Goal: Task Accomplishment & Management: Manage account settings

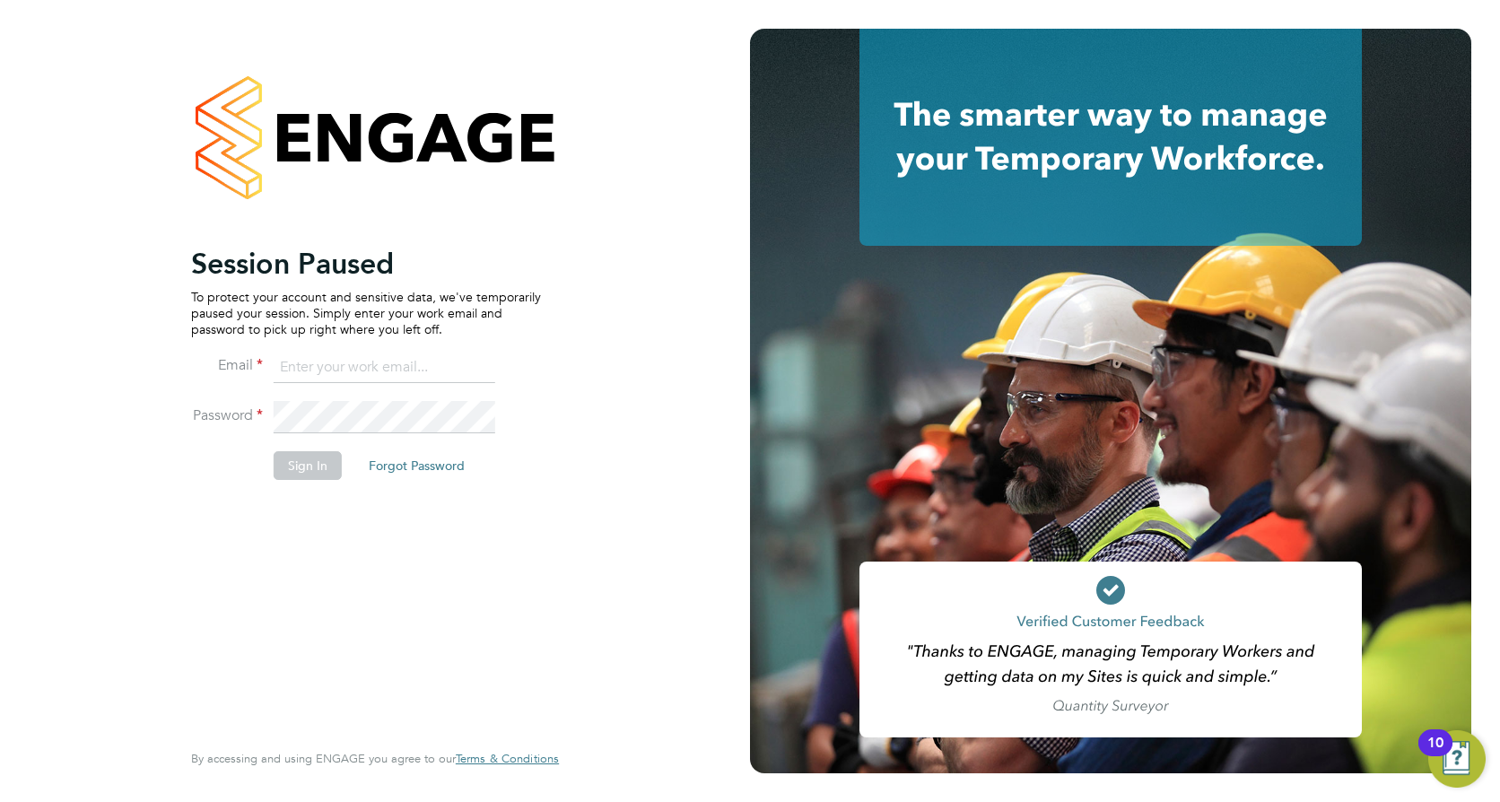
type input "[PERSON_NAME][EMAIL_ADDRESS][DOMAIN_NAME]"
click at [291, 480] on button "Sign In" at bounding box center [308, 465] width 68 height 29
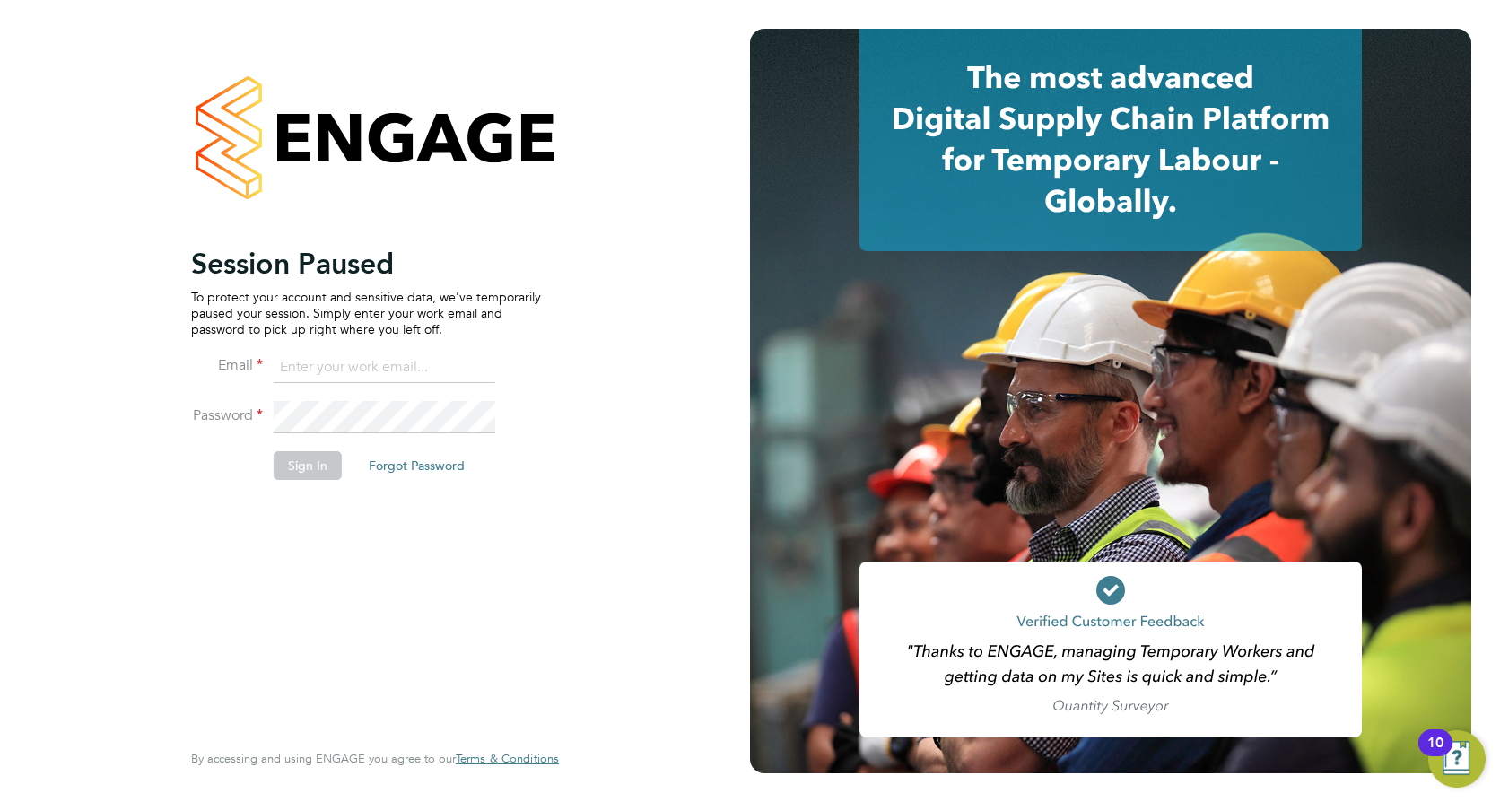
type input "robert.may@vistry.co.uk"
click at [278, 467] on button "Sign In" at bounding box center [308, 465] width 68 height 29
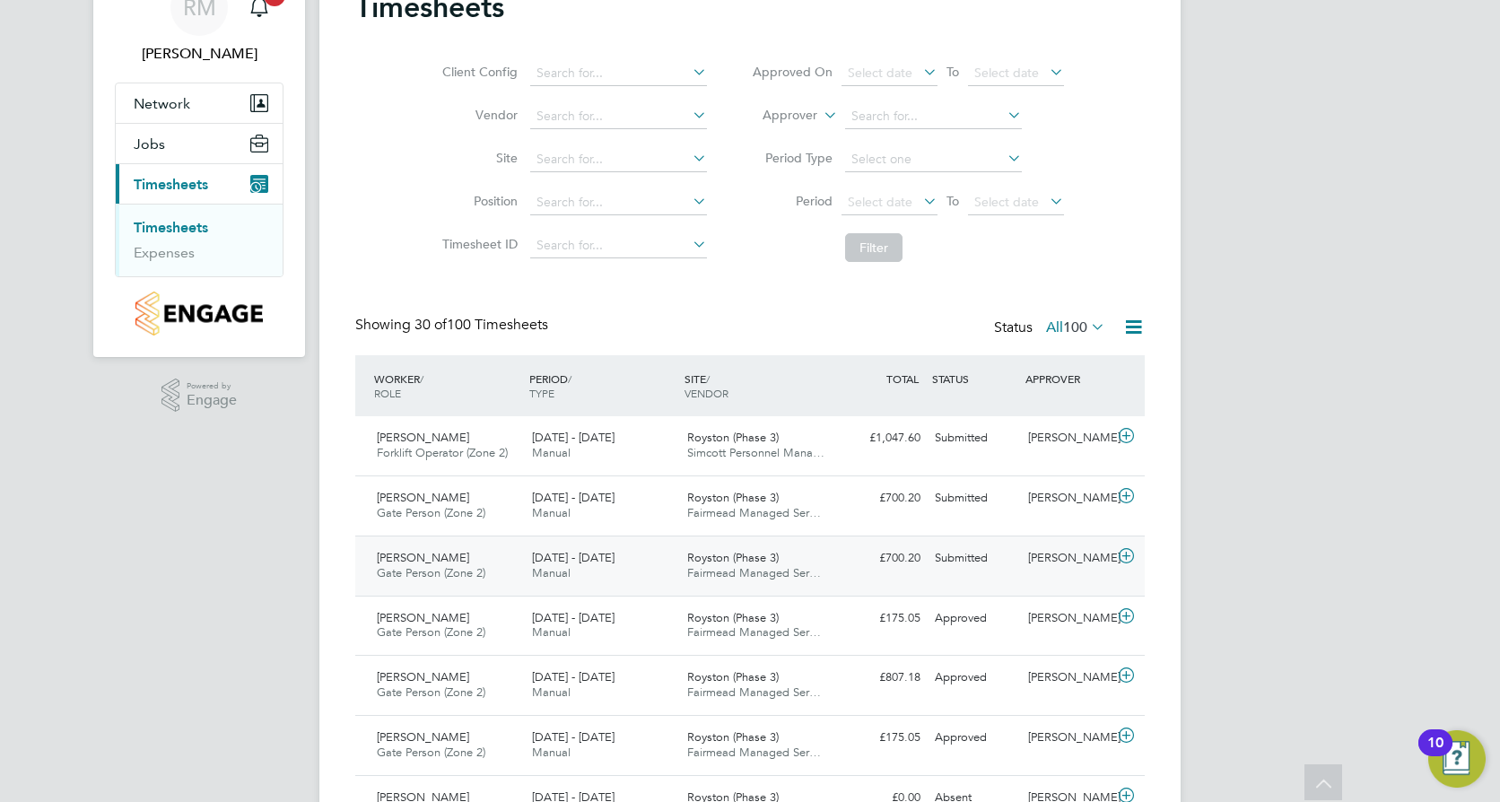
click at [449, 562] on div "[PERSON_NAME] Gate Person (Zone 2) [DATE] - [DATE]" at bounding box center [447, 565] width 155 height 45
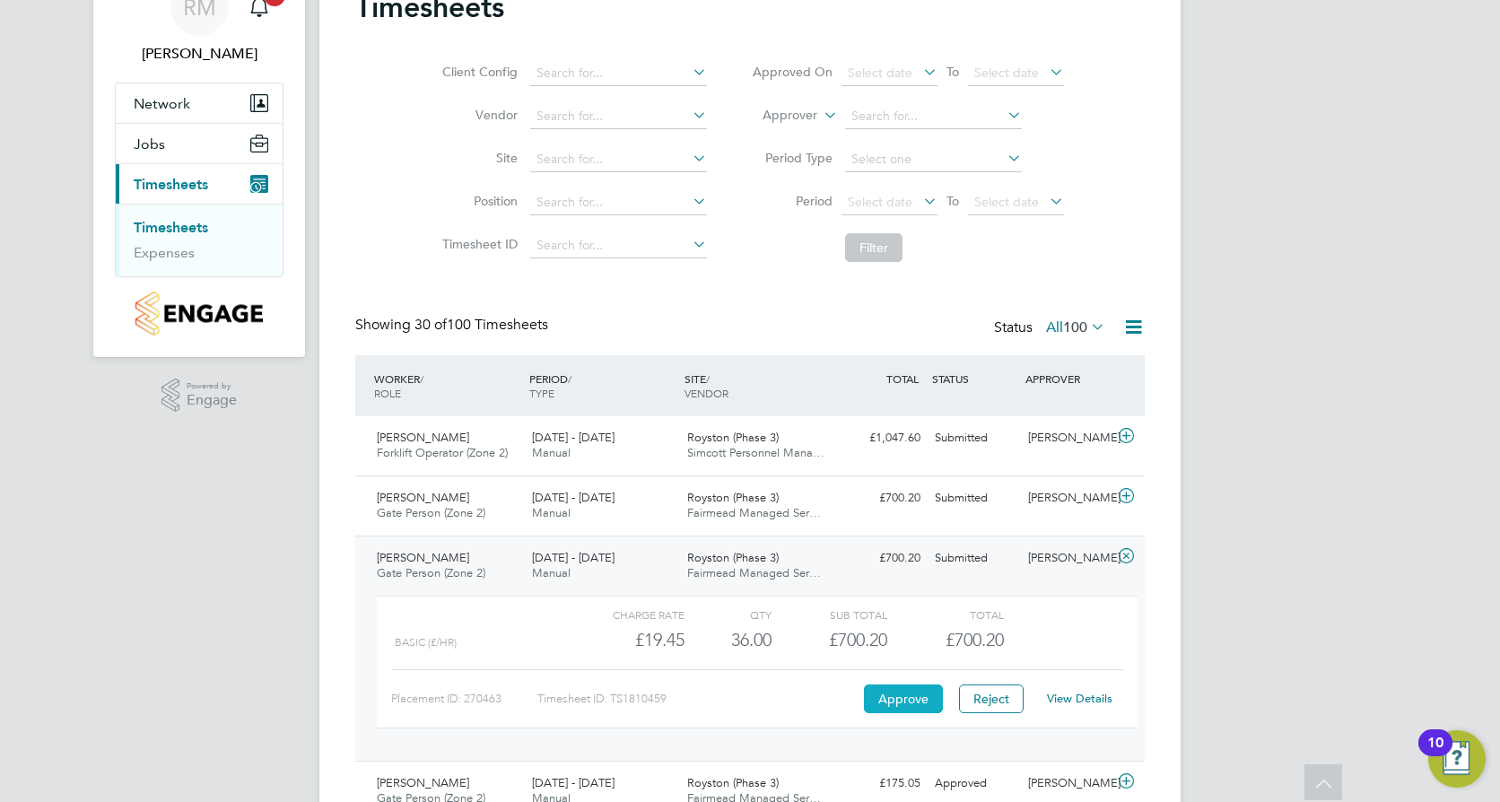
click at [916, 695] on button "Approve" at bounding box center [903, 698] width 79 height 29
click at [670, 511] on div "[DATE] - [DATE] Manual" at bounding box center [602, 505] width 155 height 45
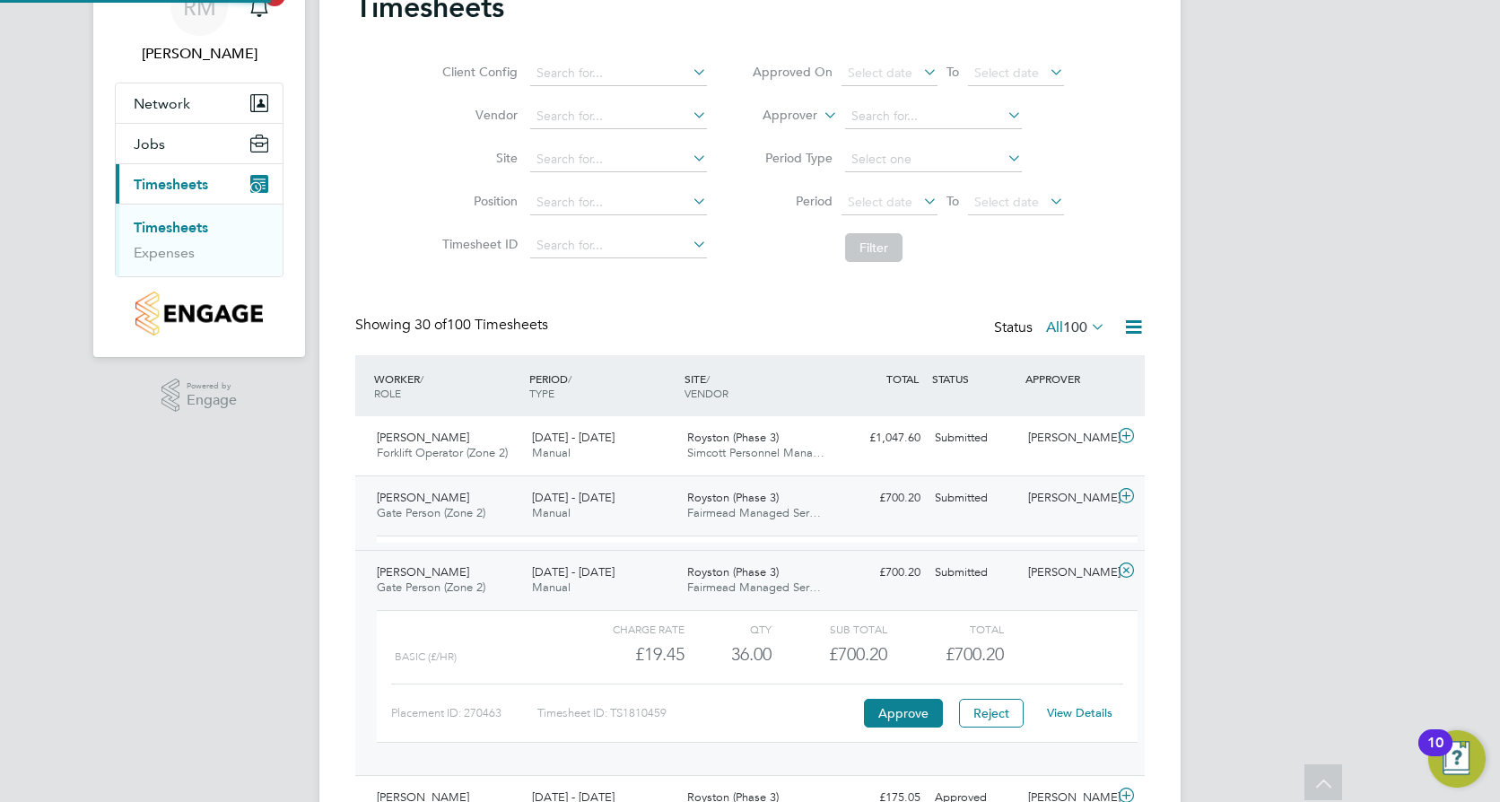
scroll to position [30, 175]
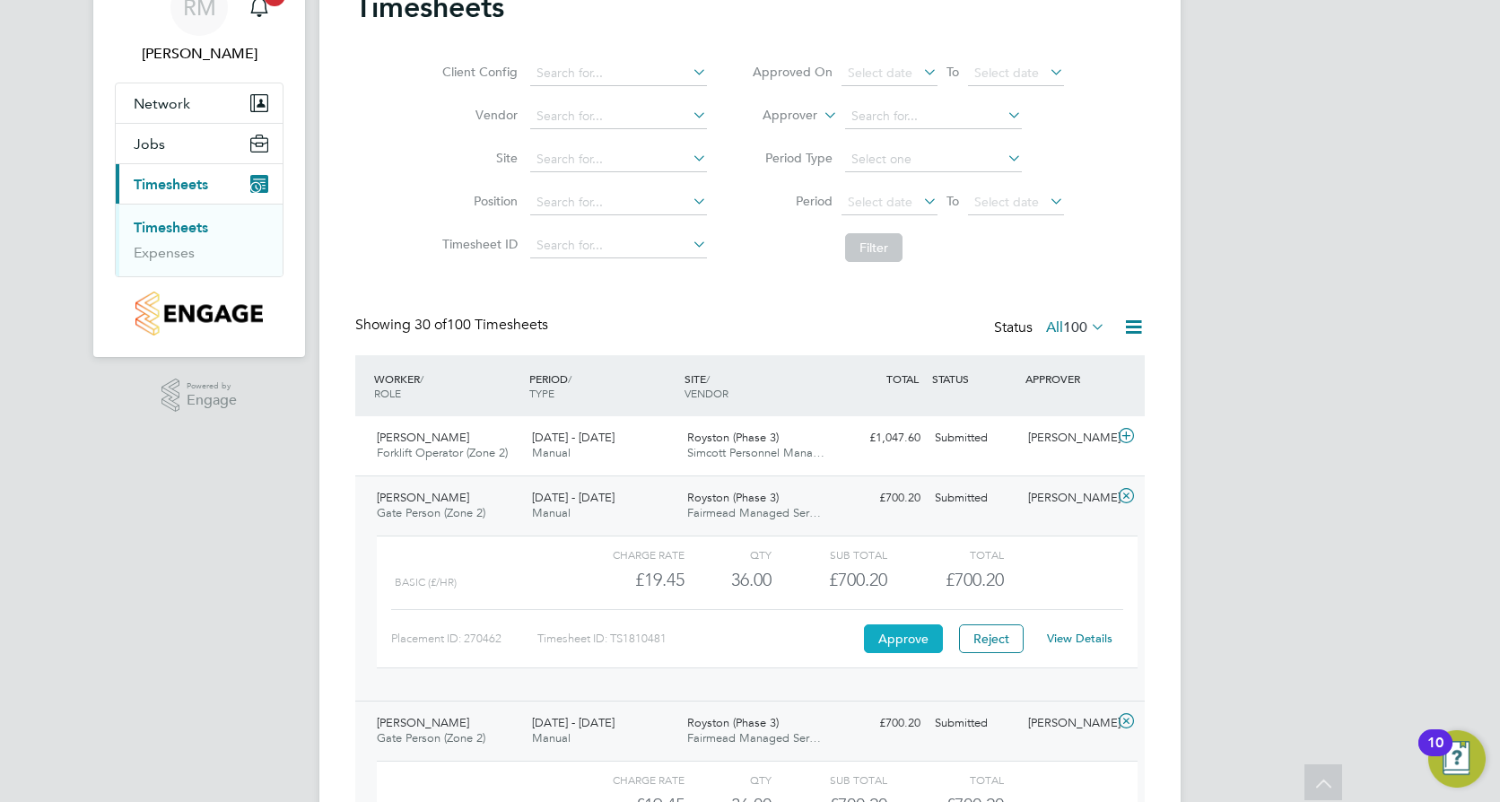
click at [893, 643] on button "Approve" at bounding box center [903, 638] width 79 height 29
click at [708, 424] on div "Royston (Phase 3) Simcott Personnel Mana…" at bounding box center [757, 445] width 155 height 45
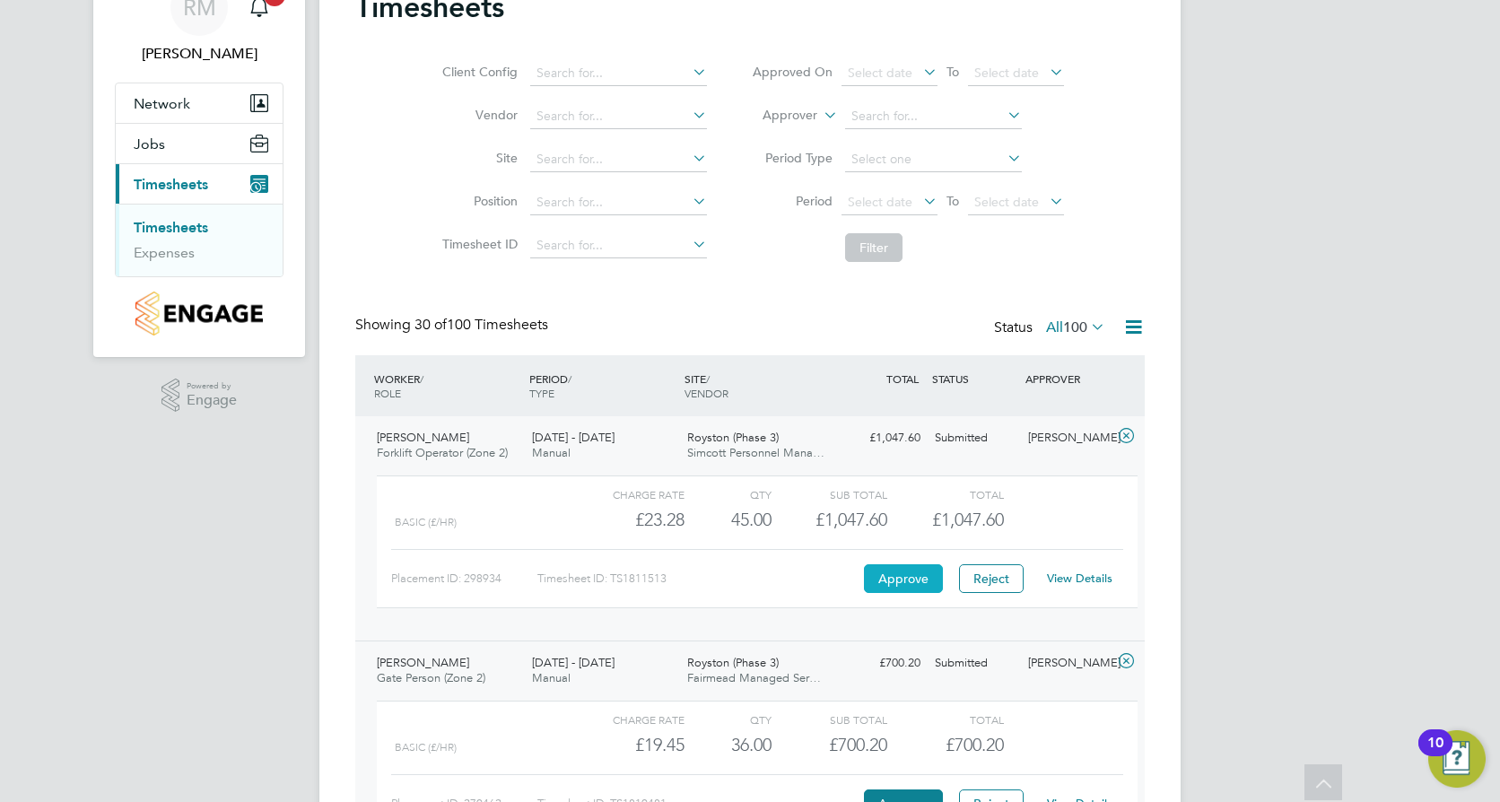
click at [892, 578] on button "Approve" at bounding box center [903, 578] width 79 height 29
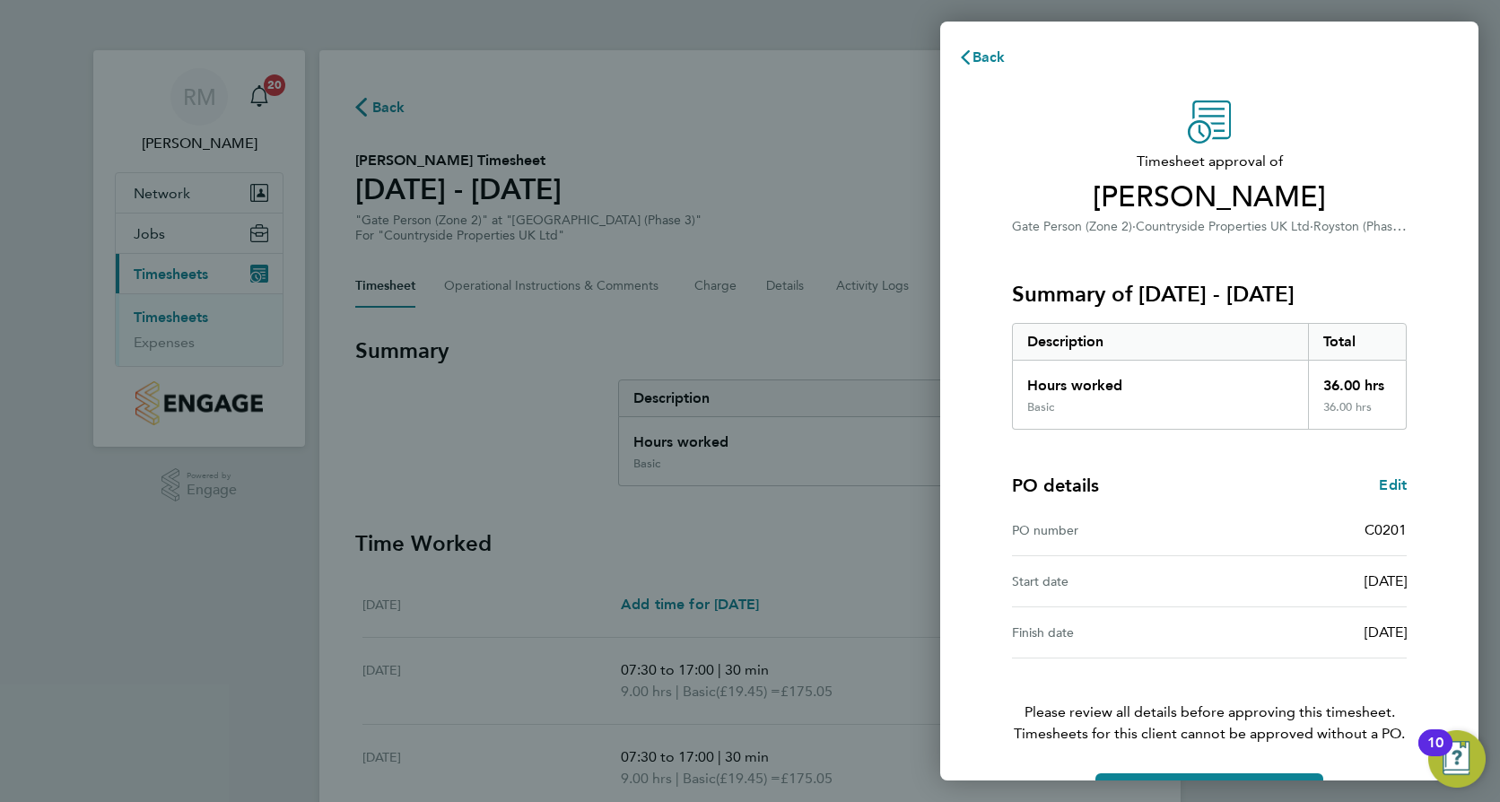
scroll to position [57, 0]
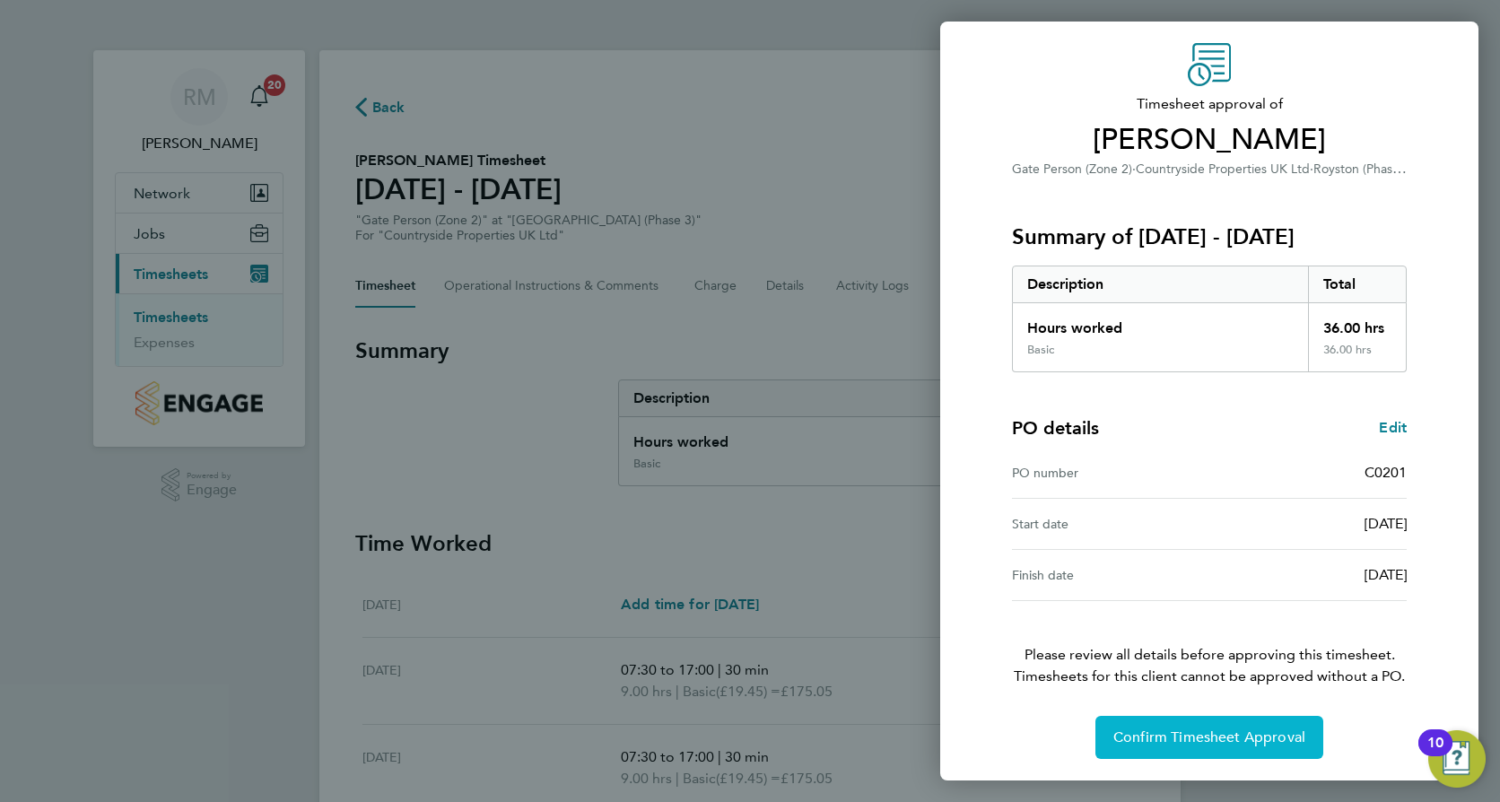
click at [1199, 740] on span "Confirm Timesheet Approval" at bounding box center [1209, 737] width 192 height 18
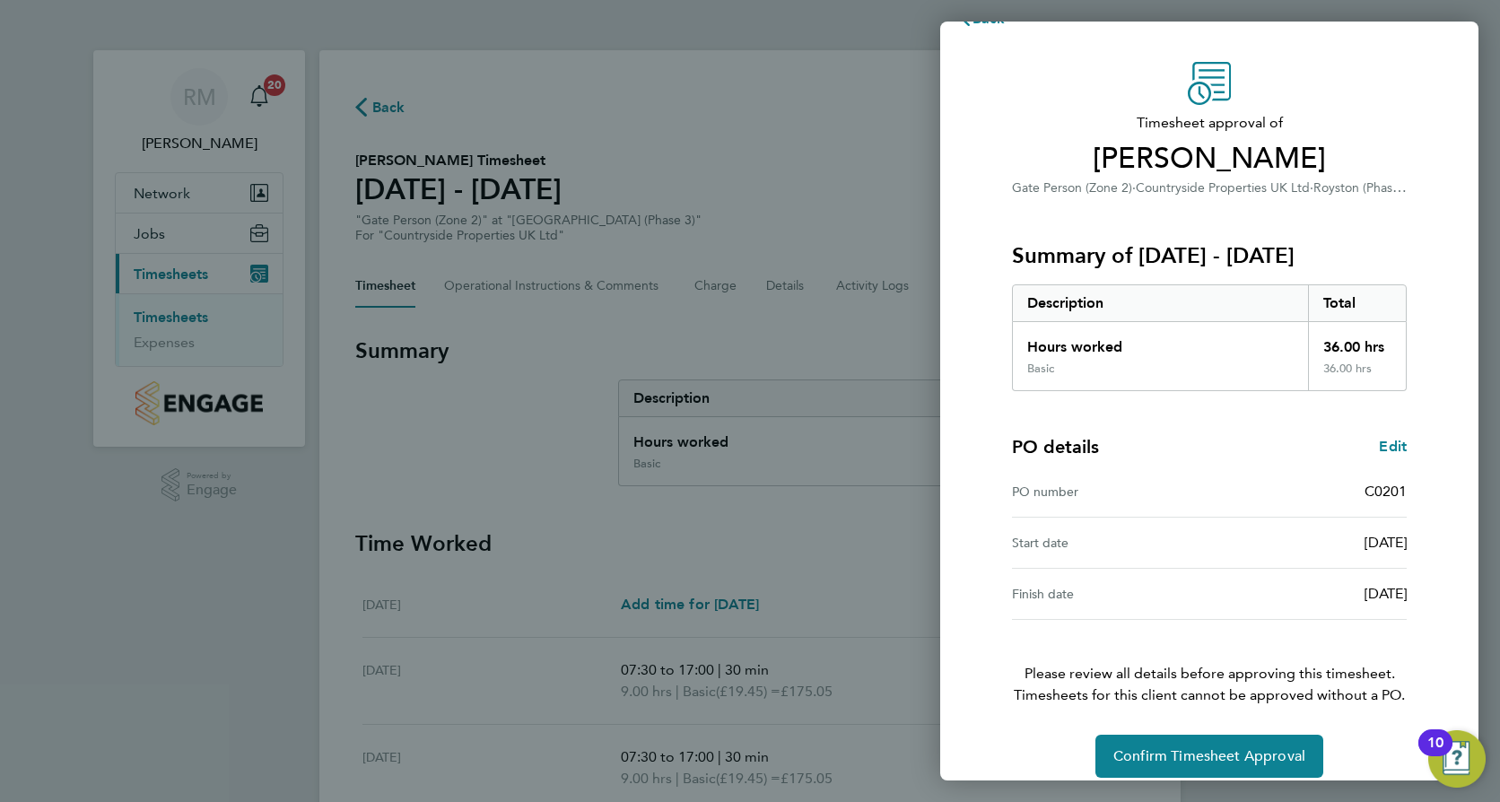
scroll to position [57, 0]
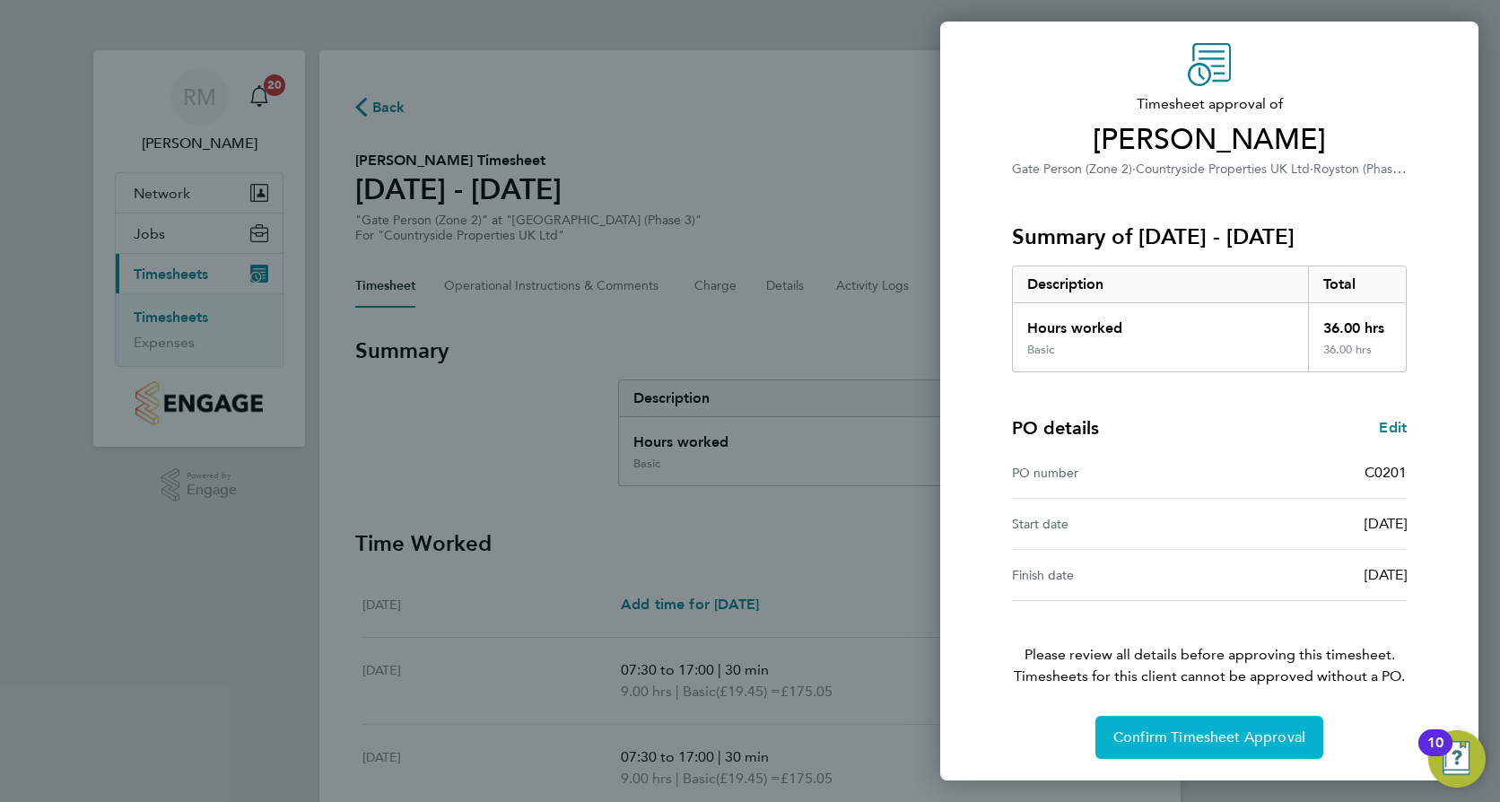
click at [1203, 726] on button "Confirm Timesheet Approval" at bounding box center [1209, 737] width 228 height 43
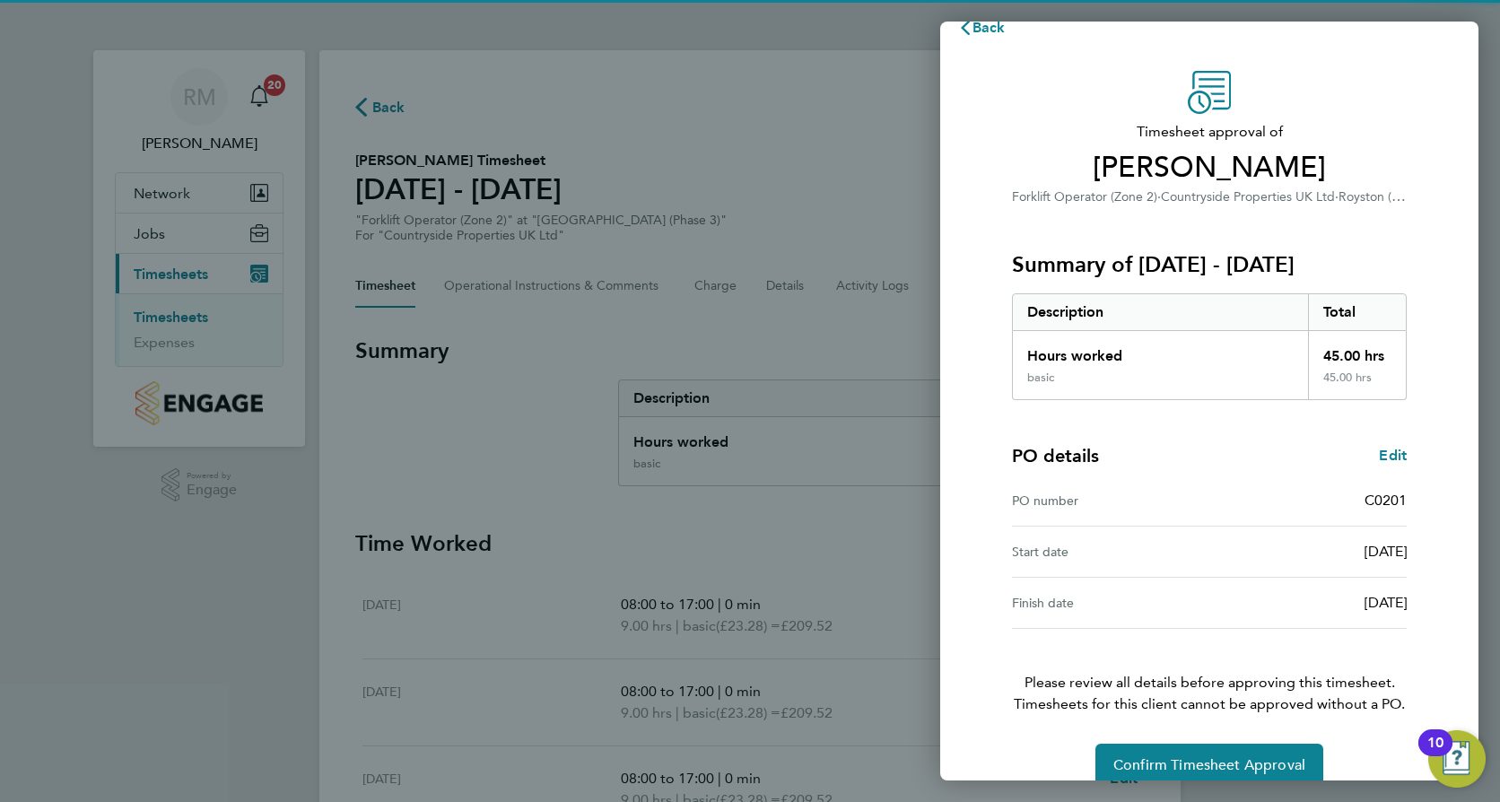
scroll to position [57, 0]
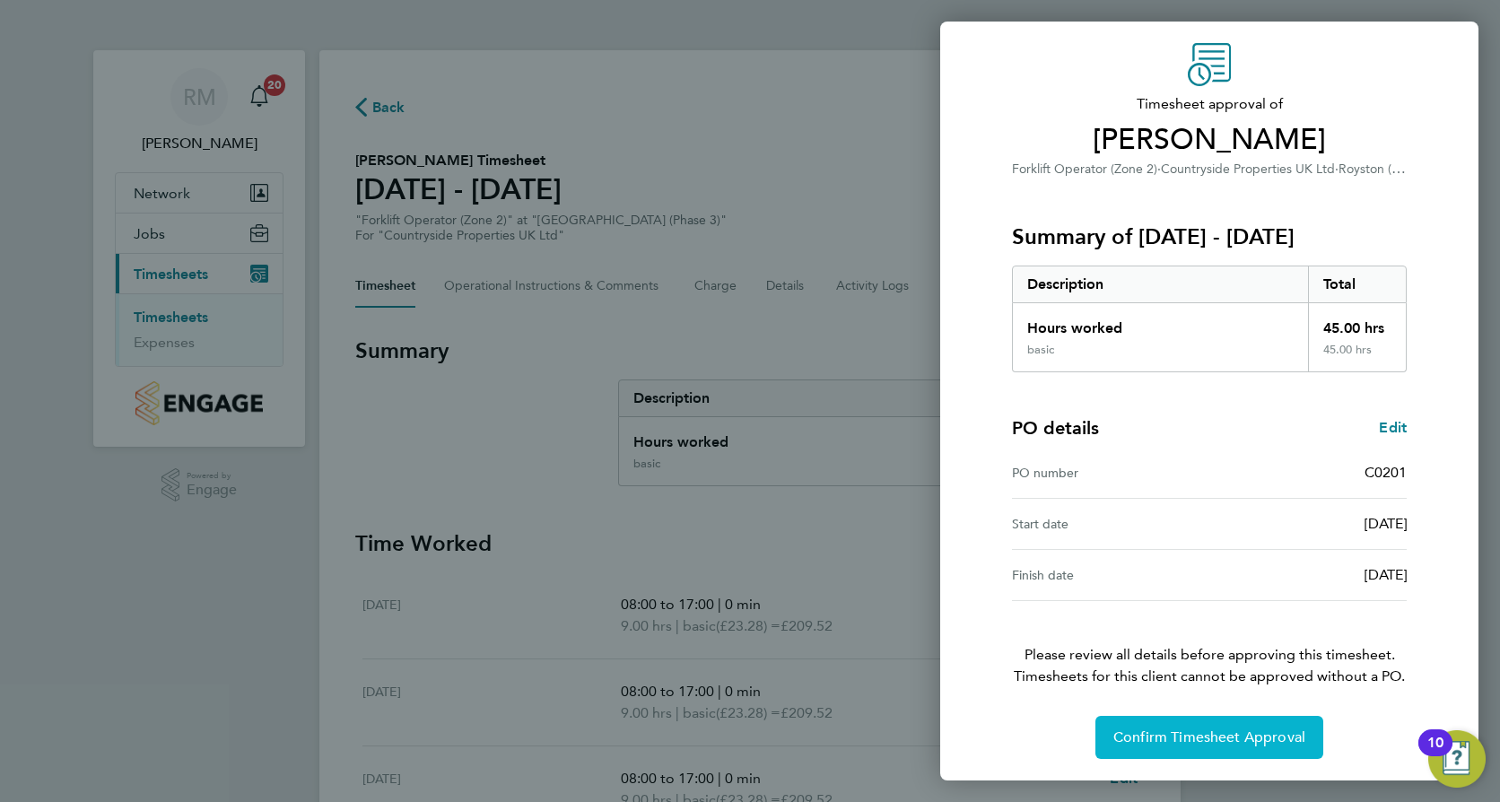
click at [1249, 746] on button "Confirm Timesheet Approval" at bounding box center [1209, 737] width 228 height 43
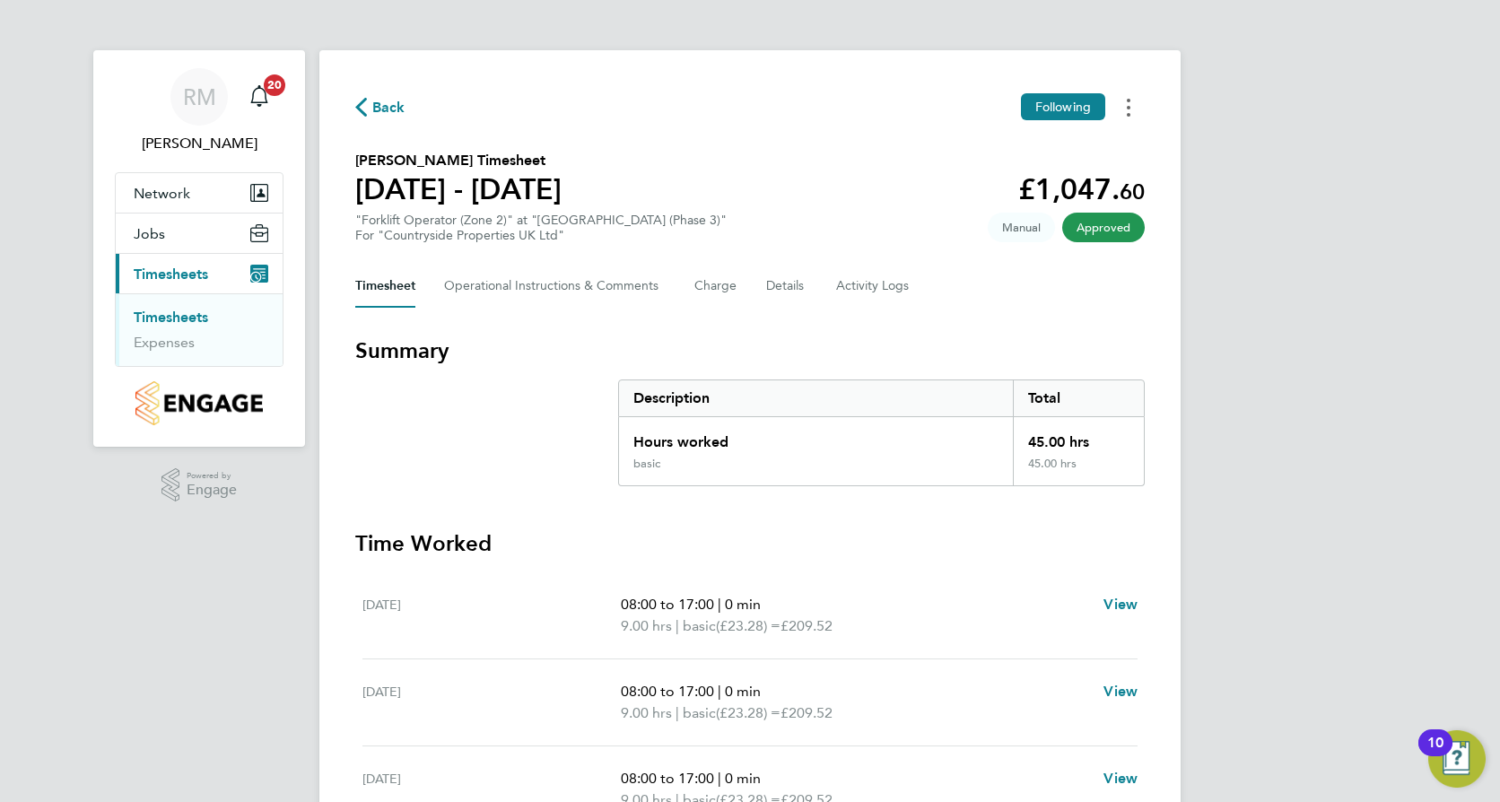
click at [1124, 113] on button "Timesheets Menu" at bounding box center [1128, 107] width 32 height 28
click at [737, 121] on div "Back Following [PERSON_NAME] as absent Download timesheet [PERSON_NAME] Timeshe…" at bounding box center [749, 615] width 861 height 1131
click at [1008, 222] on span "Manual" at bounding box center [1020, 228] width 67 height 30
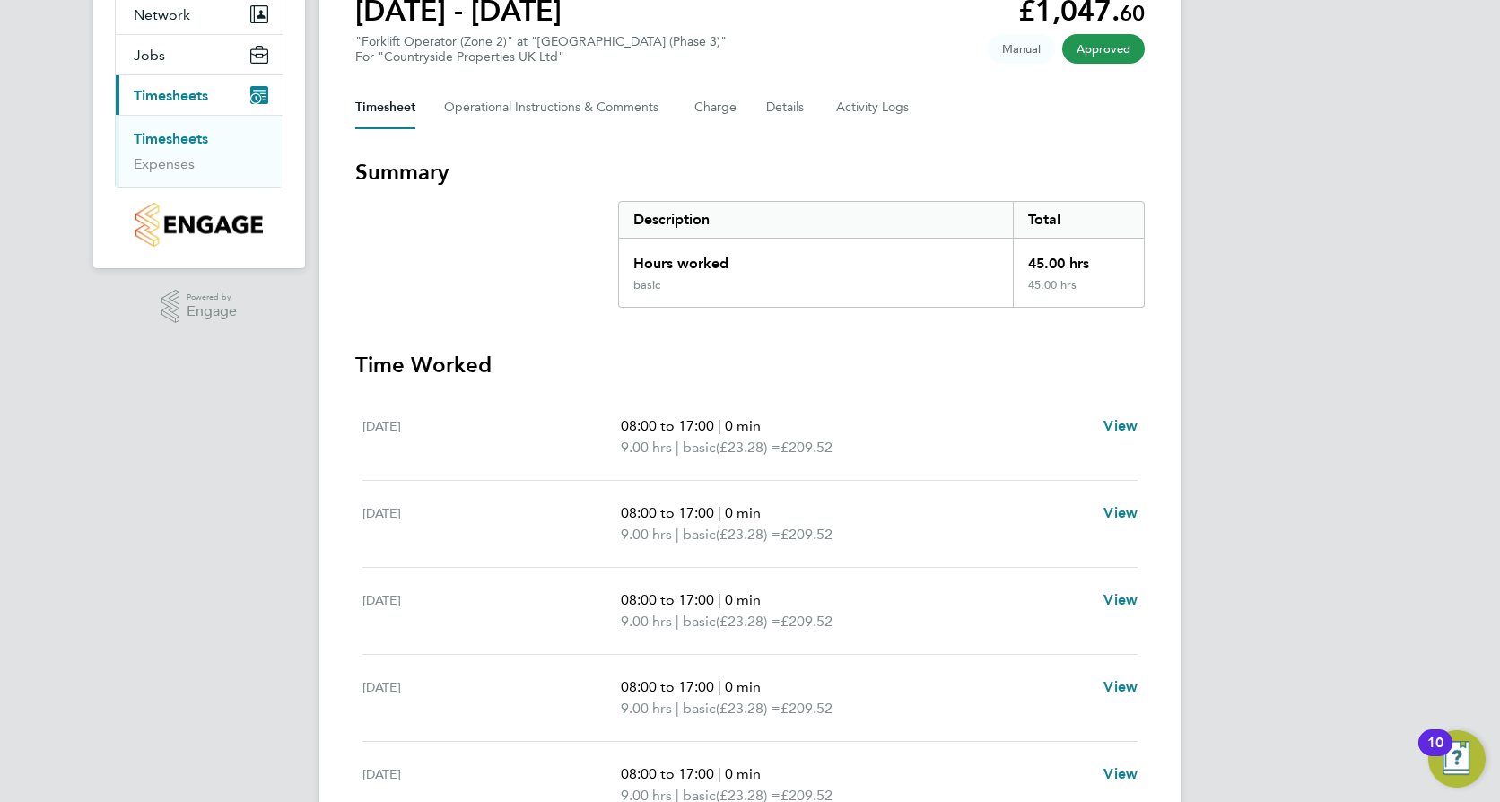
scroll to position [179, 0]
